Goal: Find specific page/section: Find specific page/section

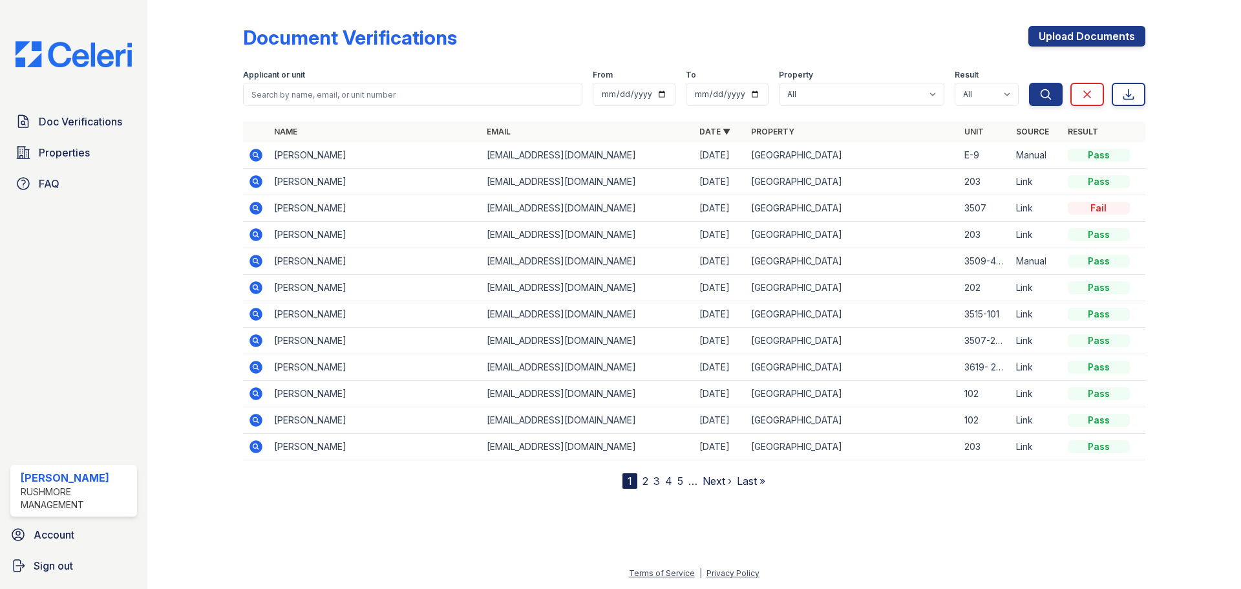
click at [647, 481] on link "2" at bounding box center [646, 481] width 6 height 13
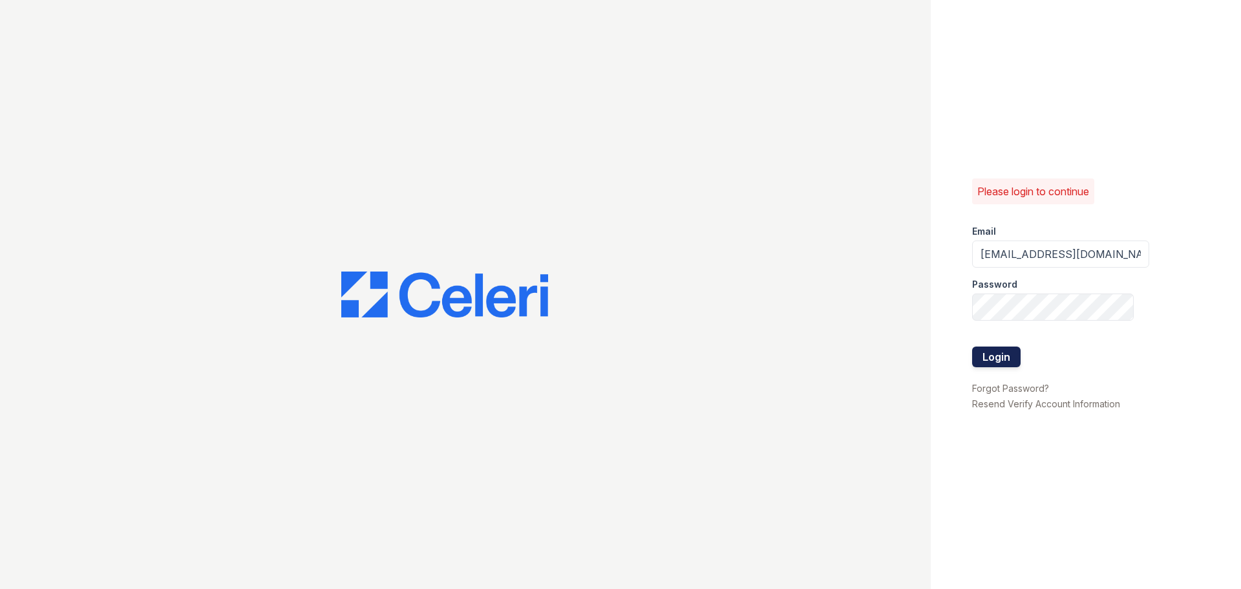
click at [1000, 359] on button "Login" at bounding box center [996, 357] width 48 height 21
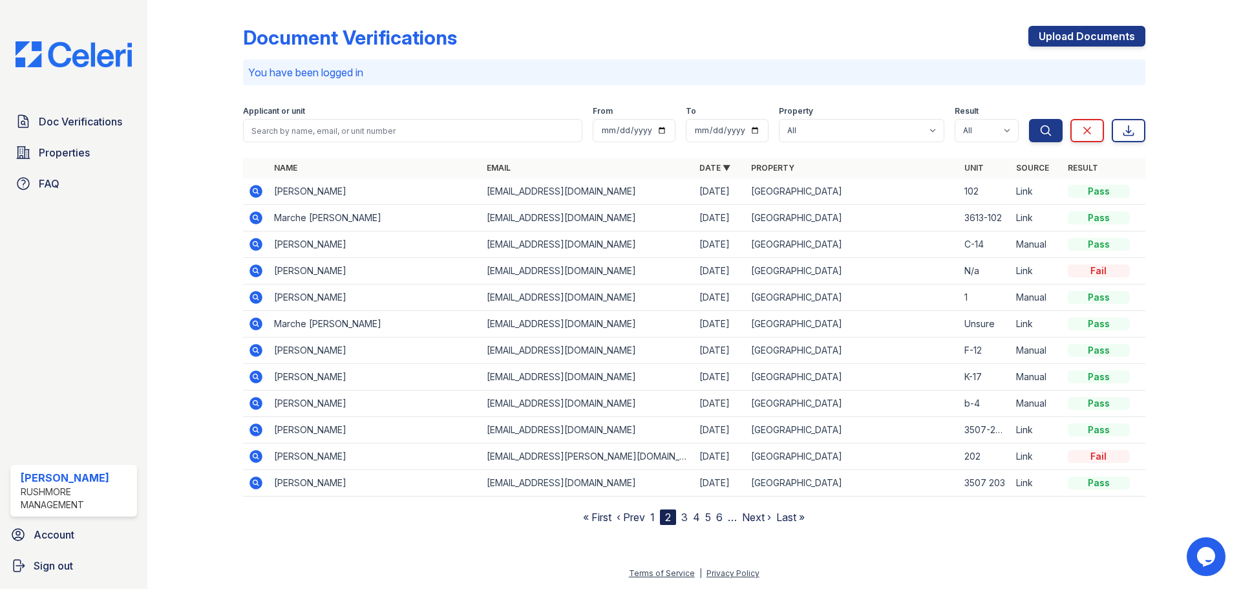
click at [657, 515] on nav "« First ‹ Prev 1 2 3 4 5 6 … Next › Last »" at bounding box center [694, 517] width 222 height 16
click at [652, 515] on link "1" at bounding box center [652, 517] width 5 height 13
